Goal: Transaction & Acquisition: Purchase product/service

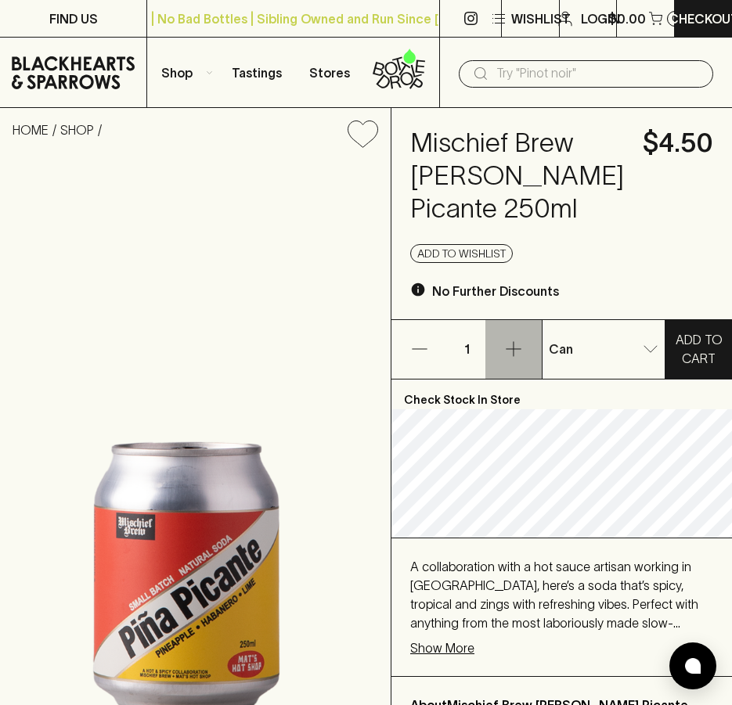
click at [526, 362] on button "button" at bounding box center [513, 349] width 56 height 59
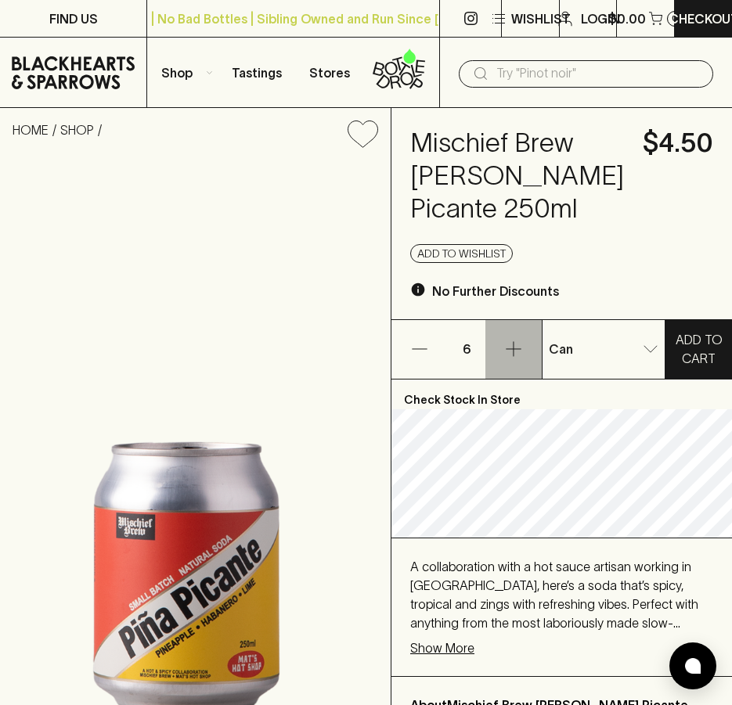
click at [526, 362] on button "button" at bounding box center [513, 349] width 56 height 59
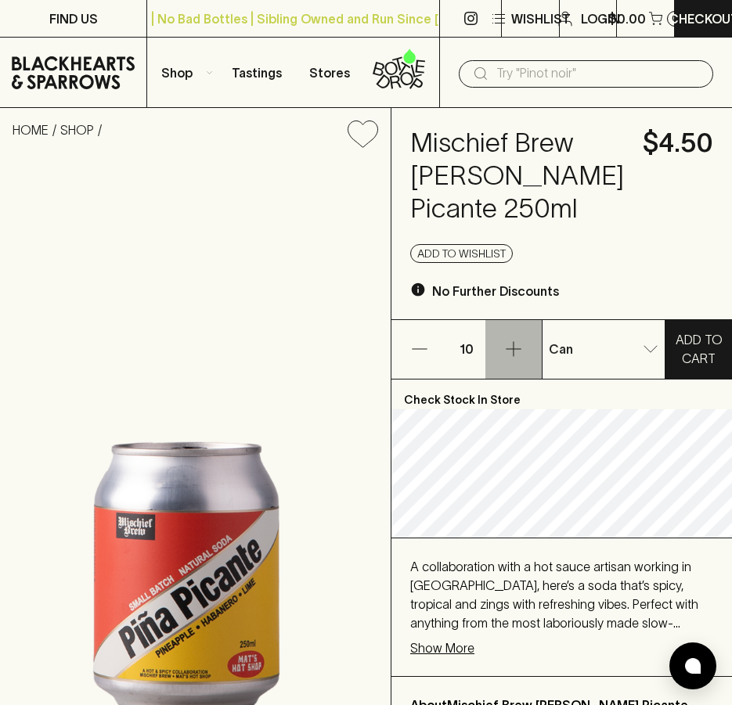
click at [526, 362] on button "button" at bounding box center [513, 349] width 56 height 59
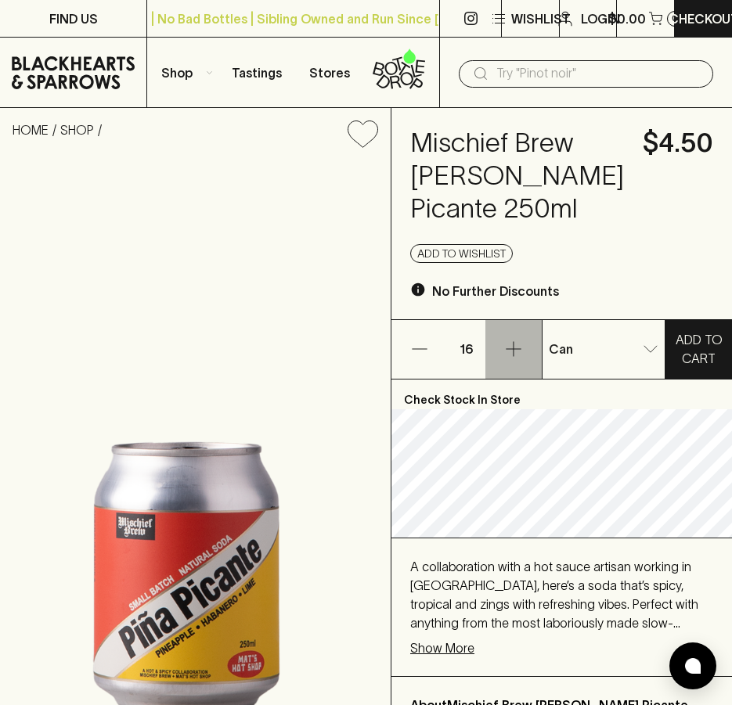
click at [526, 362] on button "button" at bounding box center [513, 349] width 56 height 59
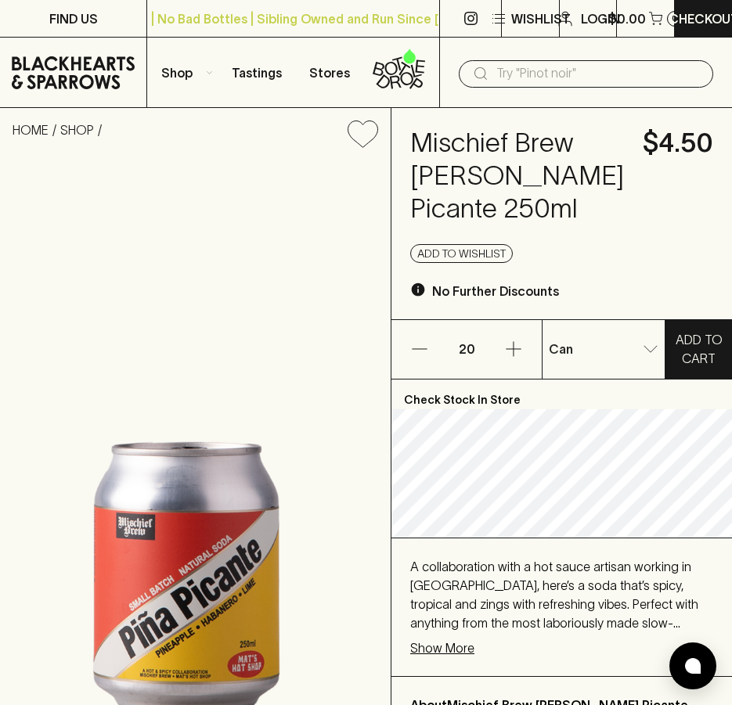
click at [526, 362] on button "button" at bounding box center [513, 349] width 56 height 59
click at [701, 337] on p "ADD TO CART" at bounding box center [698, 349] width 51 height 38
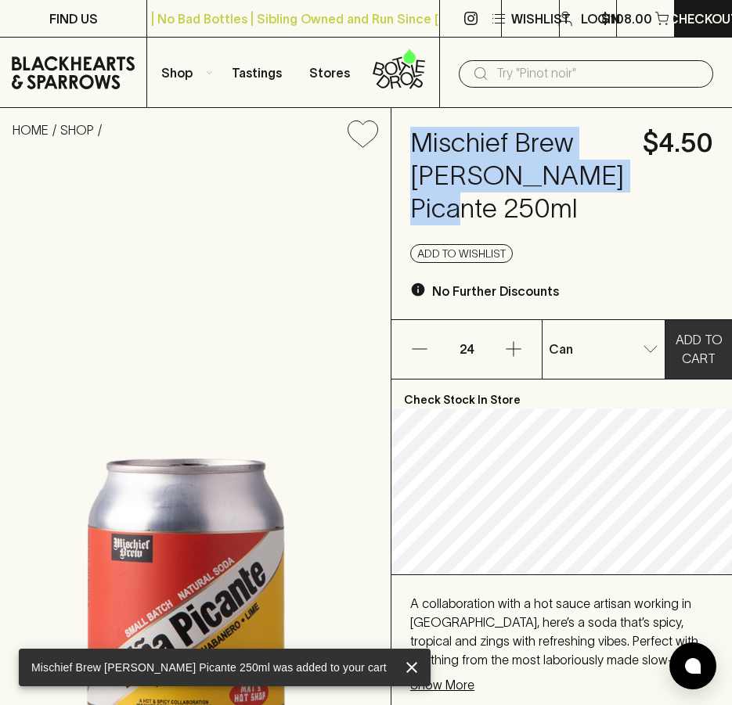
drag, startPoint x: 514, startPoint y: 214, endPoint x: 406, endPoint y: 141, distance: 131.4
click at [406, 141] on div "Mischief Brew [PERSON_NAME] Picante 250ml $4.50 Add to wishlist No Further Disc…" at bounding box center [561, 213] width 341 height 211
copy h4 "Mischief Brew [PERSON_NAME] Picante 250ml"
click at [660, 17] on icon "button" at bounding box center [661, 18] width 13 height 13
